Goal: Task Accomplishment & Management: Manage account settings

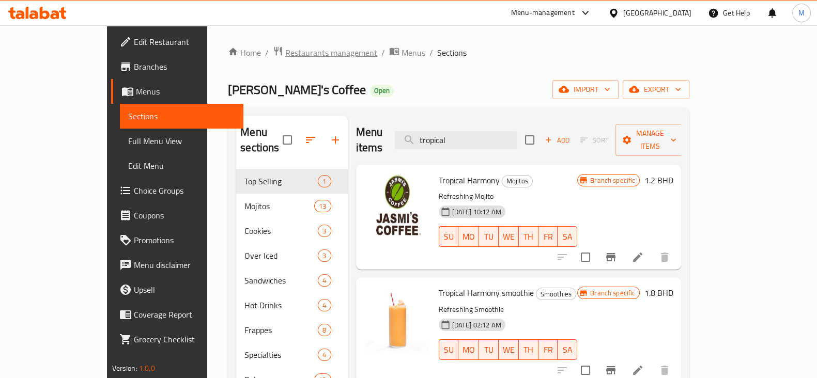
drag, startPoint x: 0, startPoint y: 0, endPoint x: 260, endPoint y: 45, distance: 264.3
click at [285, 46] on span "Restaurants management" at bounding box center [331, 52] width 92 height 12
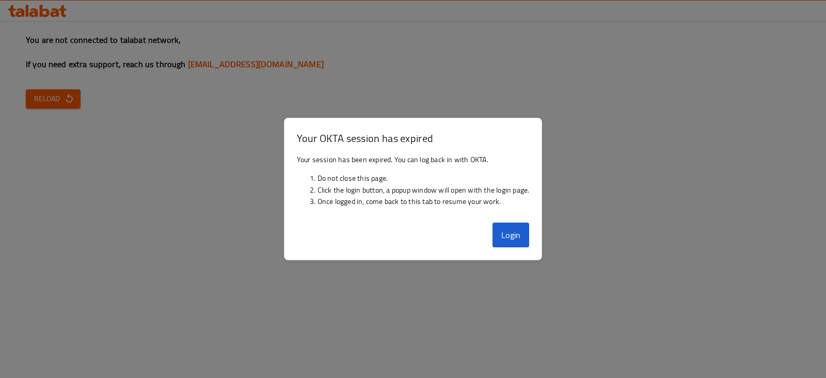
click at [230, 185] on div at bounding box center [413, 189] width 826 height 378
click at [509, 238] on button "Login" at bounding box center [511, 235] width 37 height 25
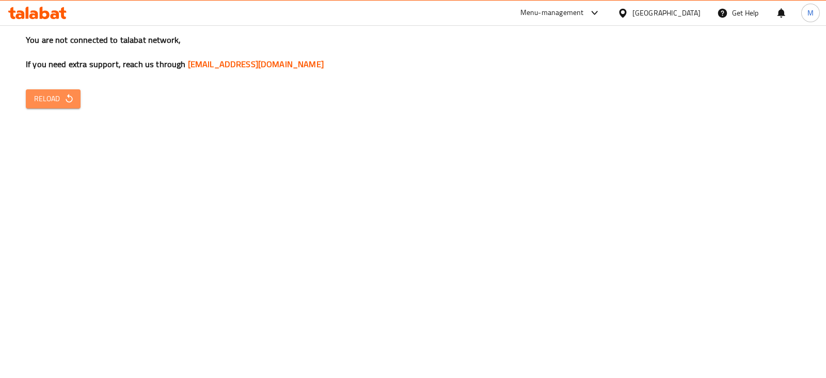
click at [56, 103] on span "Reload" at bounding box center [53, 98] width 38 height 13
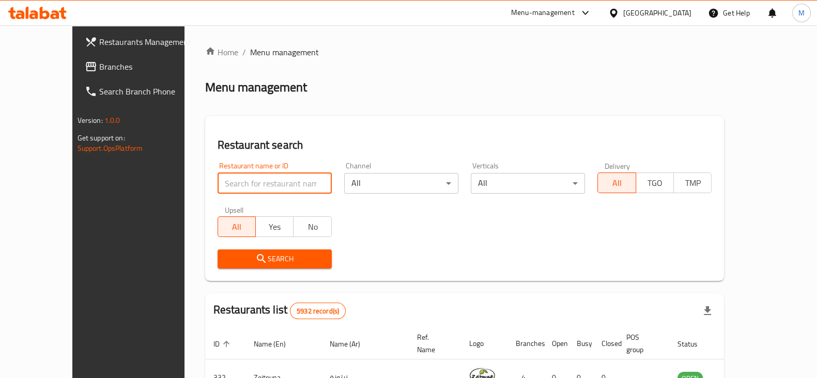
click at [217, 191] on input "search" at bounding box center [274, 183] width 114 height 21
type input "dilla"
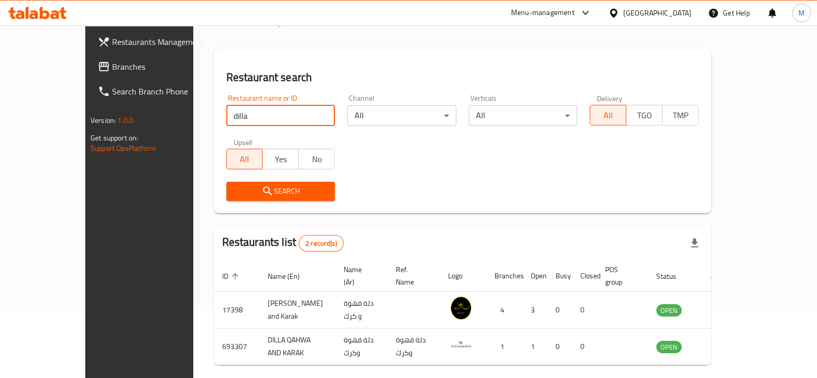
scroll to position [99, 0]
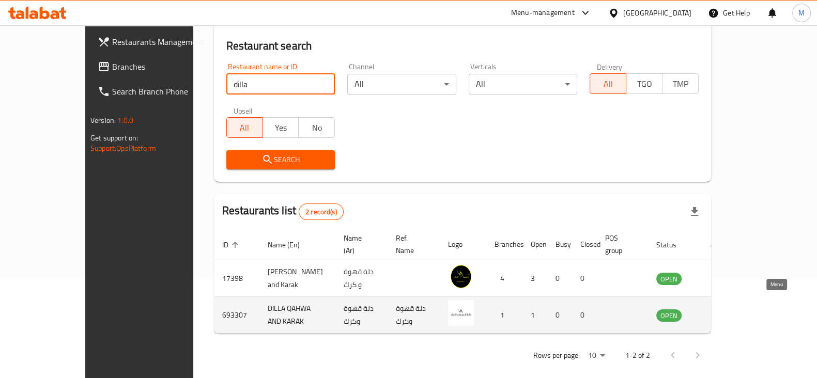
click at [723, 309] on icon "enhanced table" at bounding box center [716, 315] width 12 height 12
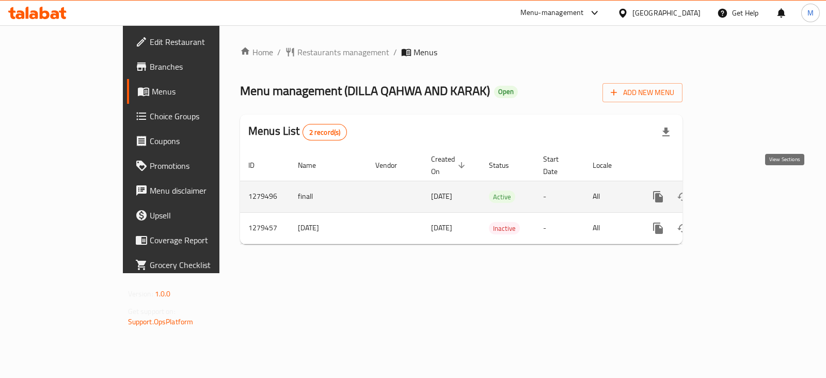
click at [739, 191] on icon "enhanced table" at bounding box center [733, 197] width 12 height 12
